Goal: Find specific page/section: Find specific page/section

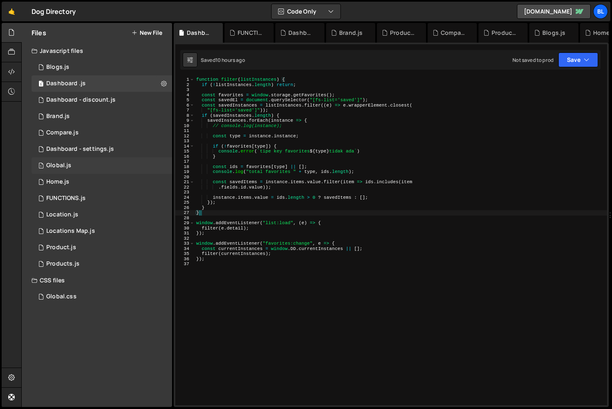
click at [159, 164] on div "1 Global.js 0" at bounding box center [102, 165] width 141 height 16
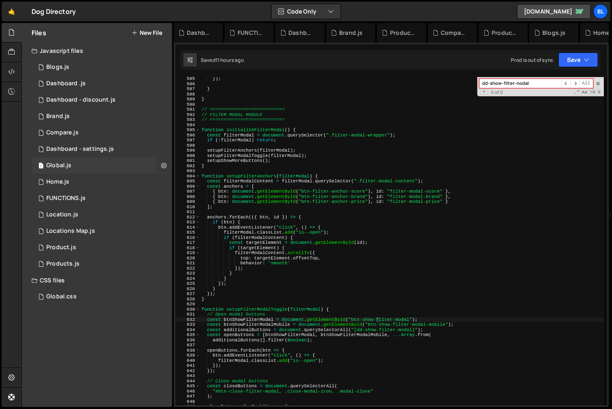
click at [163, 166] on icon at bounding box center [164, 165] width 6 height 8
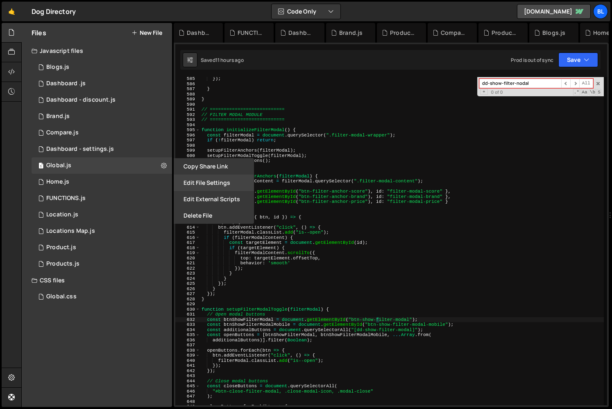
click at [212, 185] on button "Edit File Settings" at bounding box center [214, 183] width 80 height 16
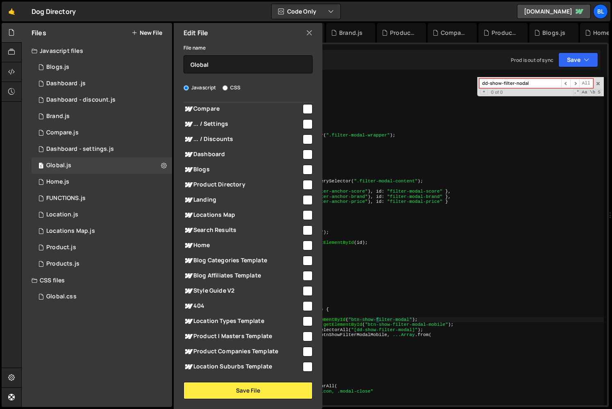
scroll to position [0, 0]
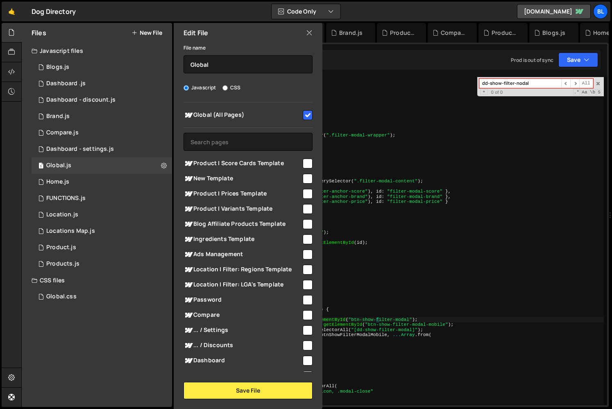
click at [71, 339] on div "Files New File Javascript files 1 Blogs.js 0 1 Dashboard .js 0 1 Dashboard - di…" at bounding box center [97, 215] width 150 height 384
click at [154, 194] on div "0 FUNCTIONS.js 0" at bounding box center [102, 198] width 141 height 16
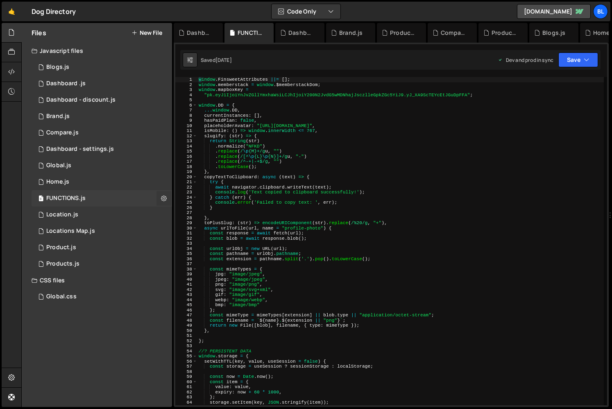
click at [160, 196] on button at bounding box center [164, 198] width 15 height 15
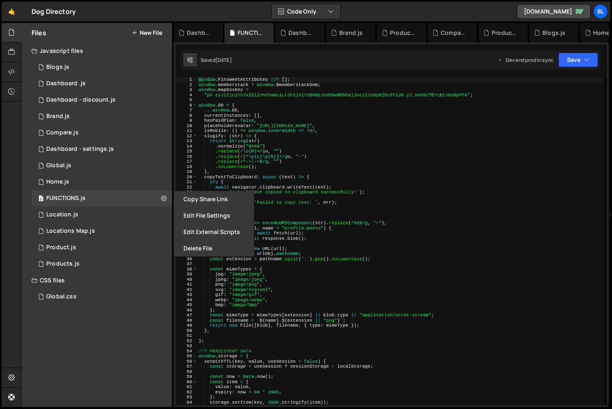
click at [25, 393] on div "Files New File Javascript files 1 Blogs.js 0 1 Dashboard .js 0 1 Dashboard - di…" at bounding box center [97, 215] width 150 height 384
click at [47, 363] on div "Files New File Javascript files 1 Blogs.js 0 1 Dashboard .js 0 1 Dashboard - di…" at bounding box center [97, 215] width 150 height 384
